Goal: Task Accomplishment & Management: Complete application form

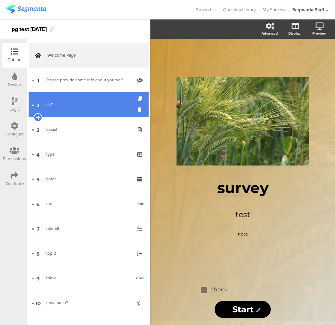
click at [82, 104] on div "ok?" at bounding box center [88, 104] width 84 height 7
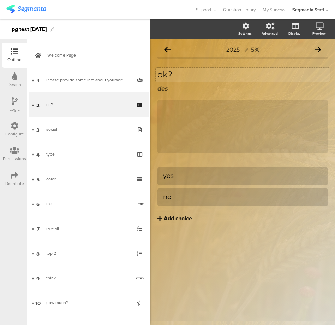
click at [160, 78] on p "ok?" at bounding box center [243, 74] width 171 height 11
copy p "ok?"
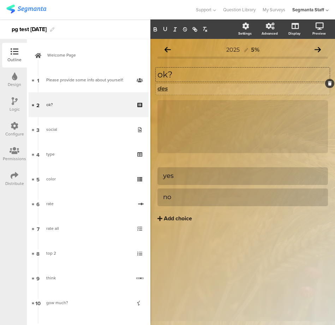
click at [168, 88] on u "des" at bounding box center [163, 88] width 11 height 7
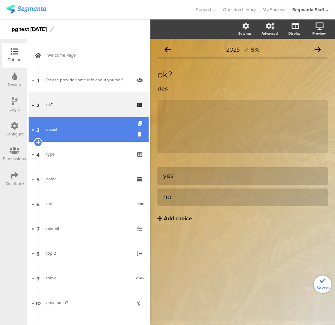
click at [71, 124] on link "3 social" at bounding box center [89, 129] width 120 height 25
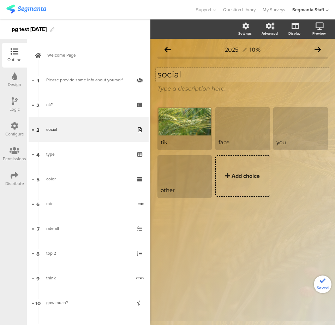
click at [188, 77] on p "social" at bounding box center [243, 74] width 171 height 11
copy p "social"
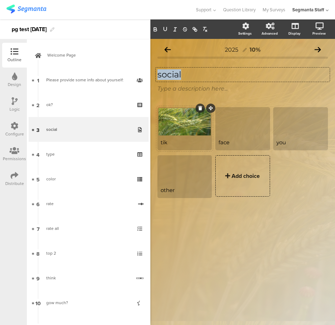
click at [168, 140] on div "tik" at bounding box center [185, 142] width 48 height 7
copy div "tik"
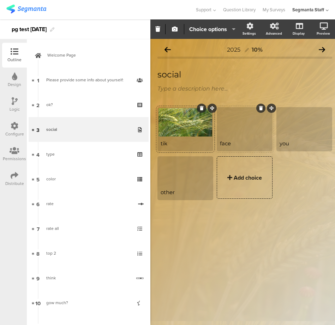
click at [226, 143] on div "face" at bounding box center [244, 143] width 49 height 7
copy div "face"
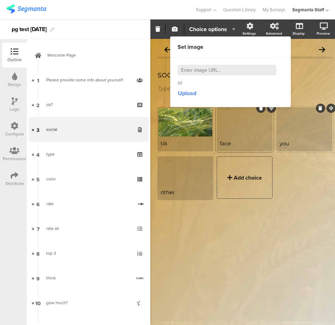
click at [283, 145] on div "you" at bounding box center [304, 143] width 49 height 7
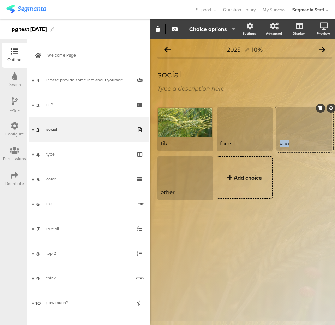
click at [283, 145] on div "you" at bounding box center [304, 143] width 49 height 7
copy div "you"
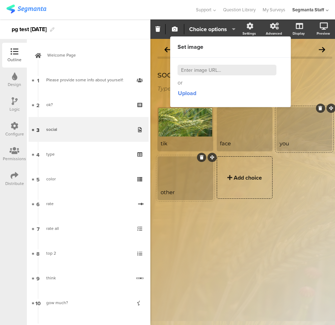
click at [169, 191] on div "other" at bounding box center [185, 192] width 49 height 7
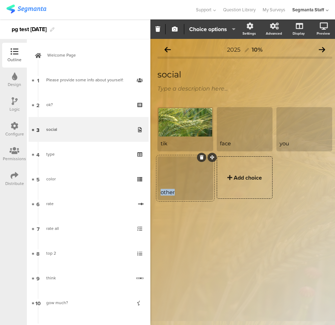
click at [169, 191] on div "other" at bounding box center [185, 192] width 49 height 7
copy div "other"
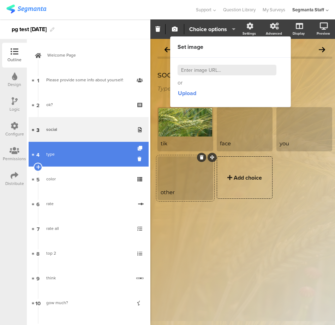
click at [59, 153] on div "type" at bounding box center [88, 154] width 84 height 7
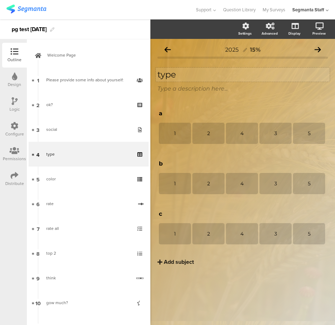
click at [162, 72] on p "type" at bounding box center [243, 74] width 171 height 11
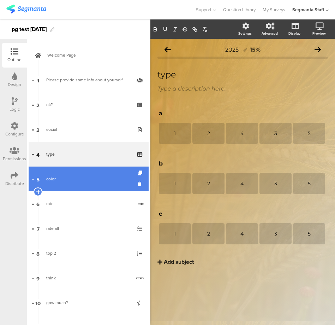
click at [53, 178] on div "color" at bounding box center [88, 178] width 84 height 7
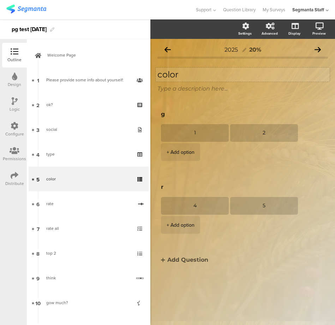
click at [165, 80] on div "color color" at bounding box center [243, 75] width 174 height 14
click at [165, 80] on div "color color color" at bounding box center [243, 75] width 174 height 14
click at [172, 75] on p "color" at bounding box center [243, 74] width 171 height 11
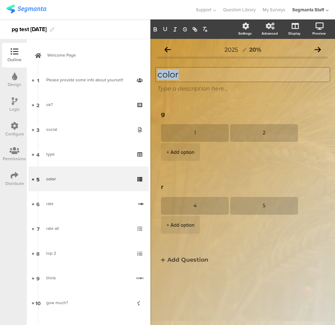
click at [172, 75] on p "color" at bounding box center [243, 74] width 171 height 11
copy p "color"
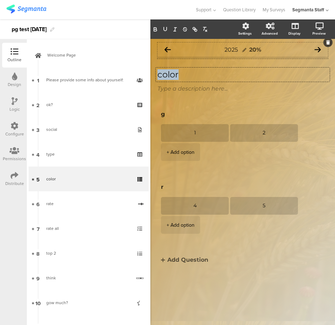
click at [229, 52] on span "2025" at bounding box center [231, 49] width 13 height 7
copy span "2025"
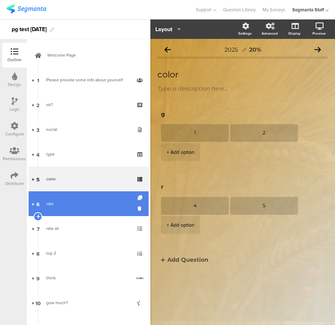
click at [60, 206] on div "rate" at bounding box center [89, 203] width 87 height 7
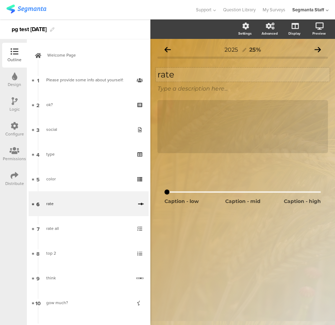
click at [182, 75] on p "rate" at bounding box center [243, 74] width 171 height 11
click at [183, 76] on p "rate" at bounding box center [243, 74] width 171 height 11
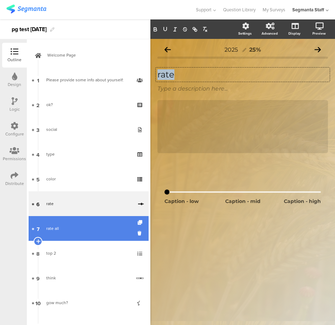
click at [52, 229] on div "rate all" at bounding box center [88, 228] width 84 height 7
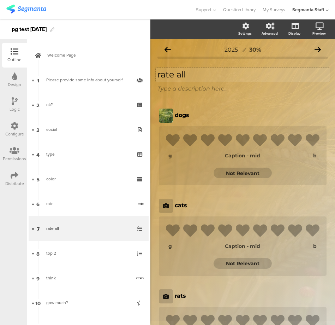
click at [188, 72] on div "rate all rate all" at bounding box center [243, 75] width 174 height 14
click at [188, 72] on p "rate all" at bounding box center [243, 74] width 171 height 11
copy p "rate all"
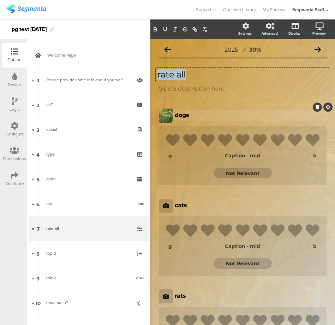
click at [184, 114] on p "dogs" at bounding box center [251, 115] width 152 height 7
click at [184, 114] on div "dogs dogs" at bounding box center [251, 115] width 156 height 11
click at [184, 114] on p "dogs" at bounding box center [251, 115] width 152 height 7
copy p "dogs"
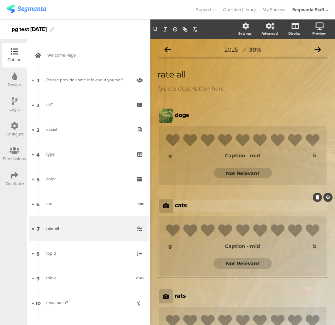
click at [183, 203] on p "cats" at bounding box center [251, 205] width 152 height 7
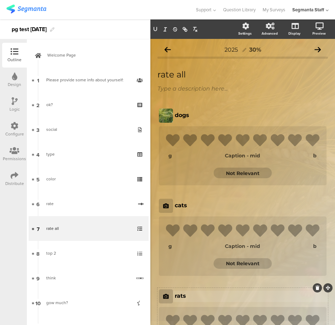
click at [181, 292] on p "rats" at bounding box center [251, 295] width 152 height 7
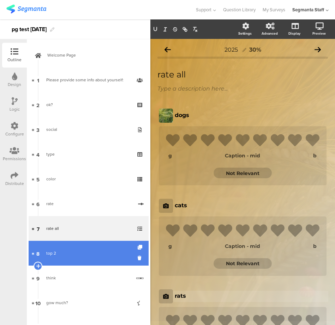
click at [67, 256] on div "top 2" at bounding box center [88, 253] width 84 height 7
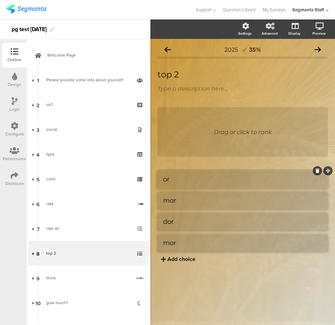
click at [172, 184] on li "or" at bounding box center [243, 180] width 171 height 18
click at [170, 181] on textarea "or" at bounding box center [242, 179] width 159 height 8
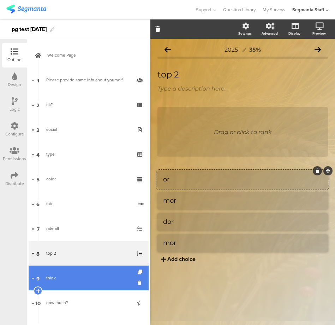
click at [57, 279] on div "think" at bounding box center [88, 277] width 85 height 7
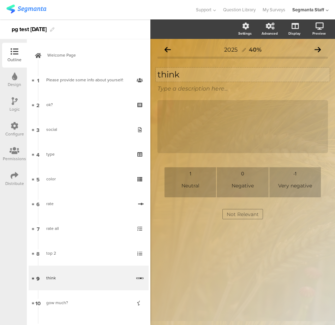
click at [171, 72] on p "think" at bounding box center [243, 74] width 171 height 11
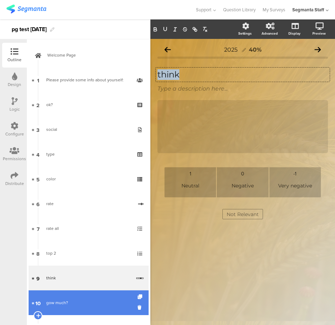
click at [56, 299] on div "gow much?" at bounding box center [88, 302] width 84 height 7
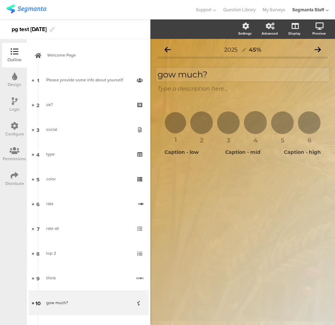
click at [197, 69] on div "gow much? gow much?" at bounding box center [243, 75] width 174 height 14
click at [197, 69] on div "gow much? gow much? gow much?" at bounding box center [243, 75] width 174 height 14
click at [195, 73] on p "gow much?" at bounding box center [243, 74] width 171 height 11
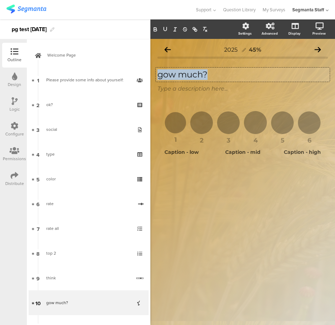
click at [195, 73] on p "gow much?" at bounding box center [243, 74] width 171 height 11
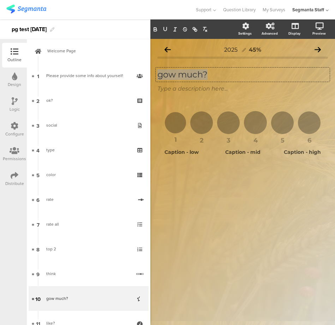
scroll to position [13, 0]
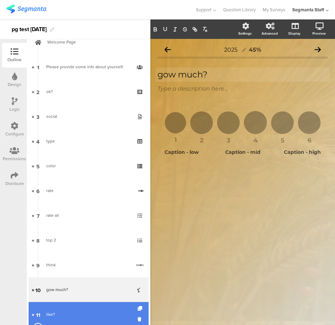
click at [51, 312] on div "like?" at bounding box center [88, 314] width 84 height 7
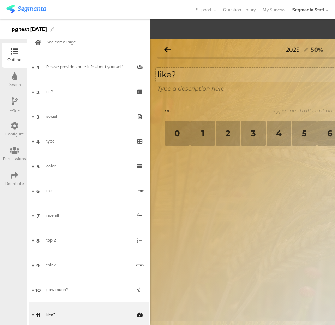
click at [174, 76] on p "like?" at bounding box center [305, 74] width 294 height 11
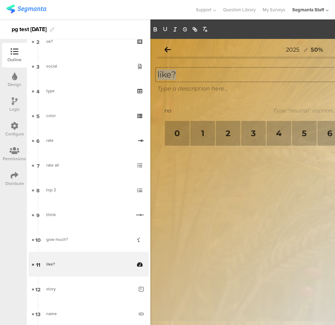
scroll to position [165, 0]
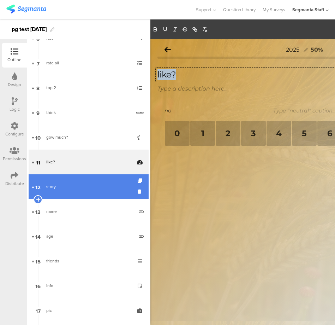
click at [69, 187] on div "story" at bounding box center [89, 186] width 87 height 7
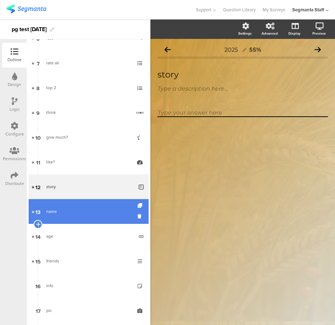
click at [68, 203] on link "13 name" at bounding box center [89, 211] width 120 height 25
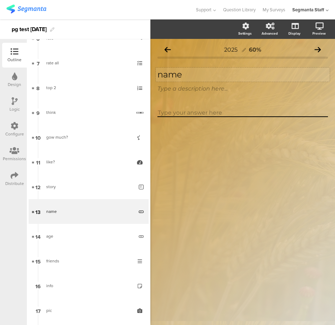
click at [182, 76] on div "name name" at bounding box center [243, 75] width 174 height 14
click at [182, 76] on p "name" at bounding box center [243, 74] width 171 height 11
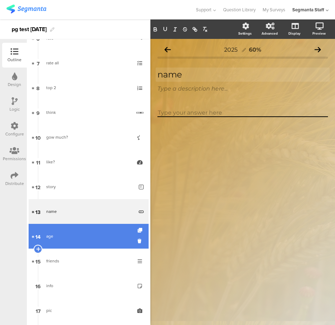
click at [47, 236] on div "age" at bounding box center [89, 236] width 87 height 7
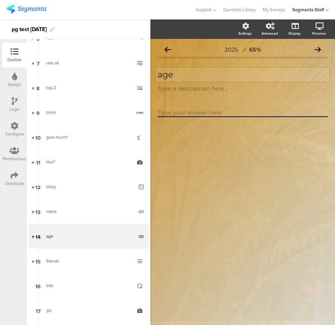
click at [171, 75] on p "age" at bounding box center [243, 74] width 171 height 11
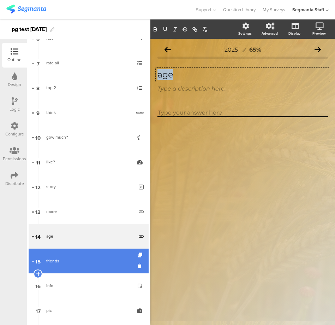
click at [51, 262] on div "friends" at bounding box center [88, 260] width 84 height 7
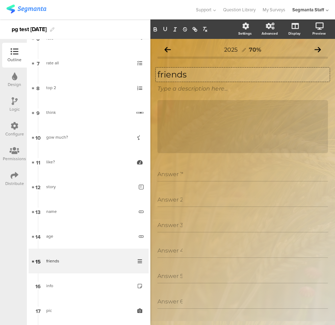
click at [189, 68] on div "friends friends friends" at bounding box center [243, 75] width 174 height 14
click at [184, 75] on p "friends" at bounding box center [243, 74] width 171 height 11
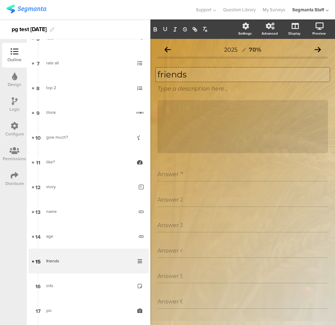
click at [184, 75] on p "friends" at bounding box center [243, 74] width 171 height 11
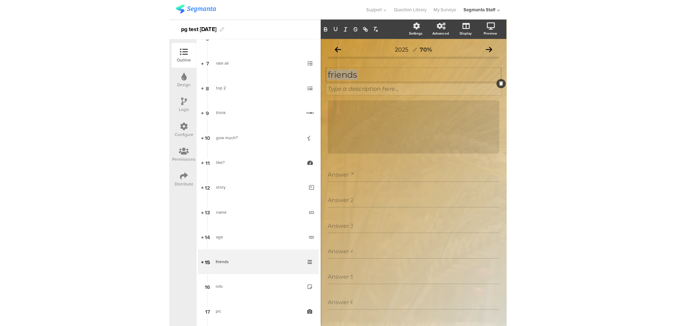
scroll to position [165, 0]
